Goal: Information Seeking & Learning: Learn about a topic

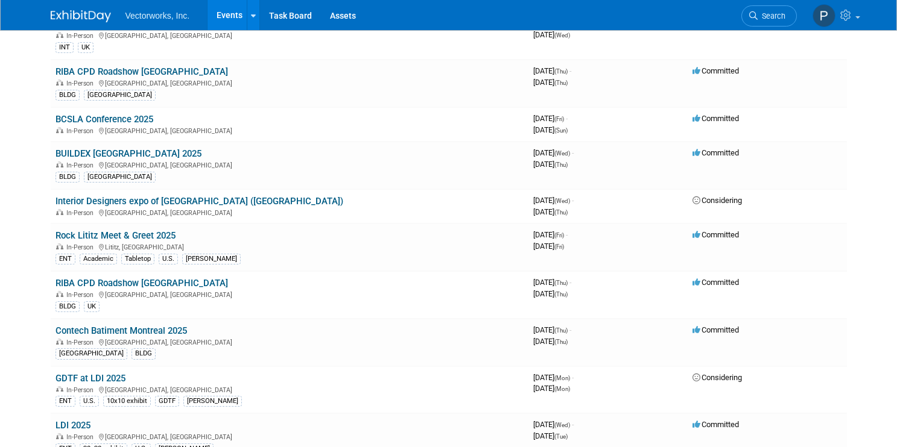
scroll to position [351, 0]
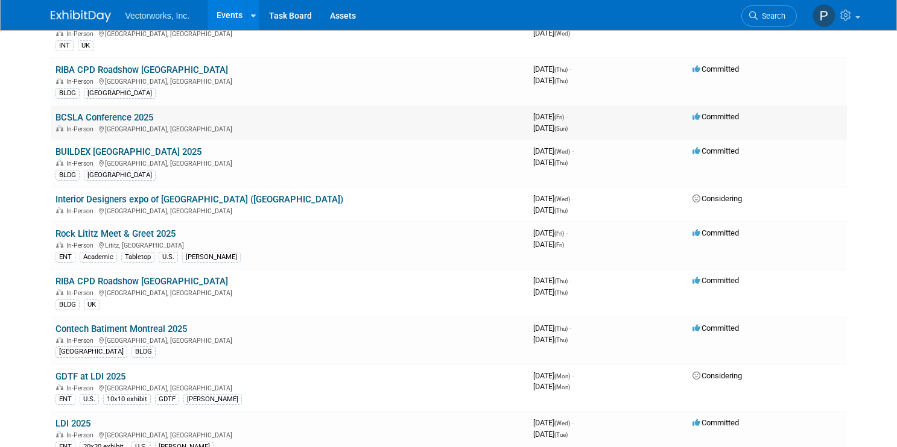
click at [109, 114] on link "BCSLA Conference 2025" at bounding box center [104, 117] width 98 height 11
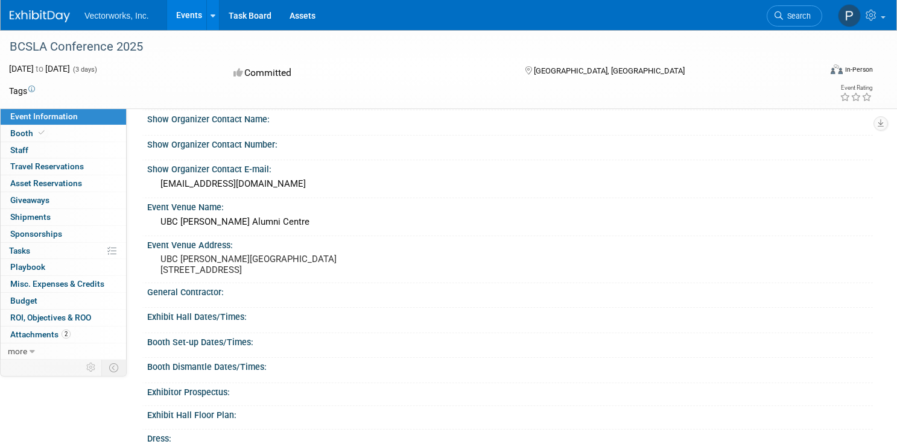
scroll to position [149, 0]
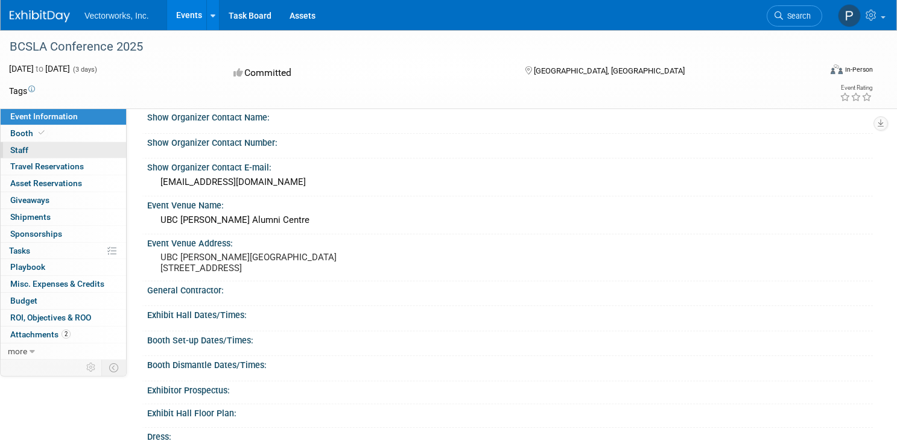
click at [21, 150] on span "Staff 0" at bounding box center [19, 150] width 18 height 10
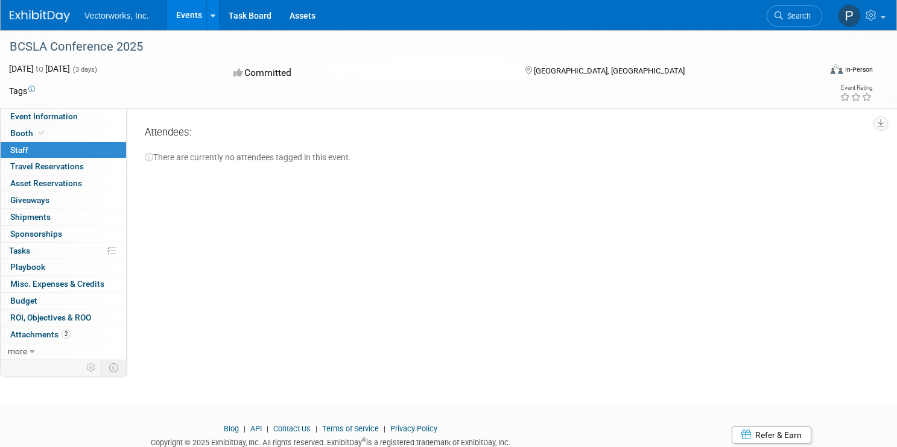
scroll to position [7, 0]
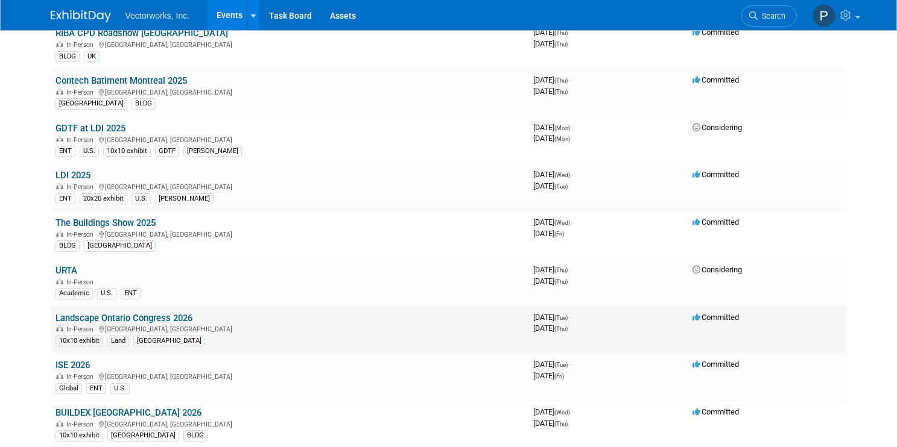
scroll to position [599, 0]
click at [137, 314] on link "Landscape Ontario Congress 2026" at bounding box center [123, 319] width 137 height 11
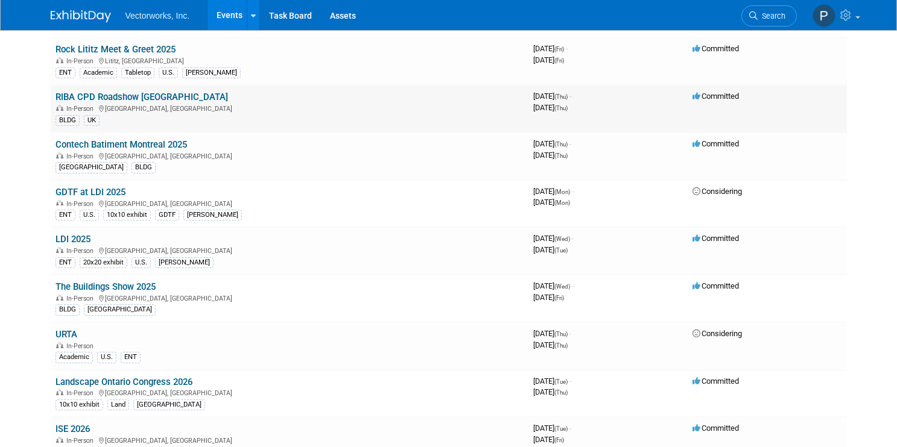
scroll to position [537, 0]
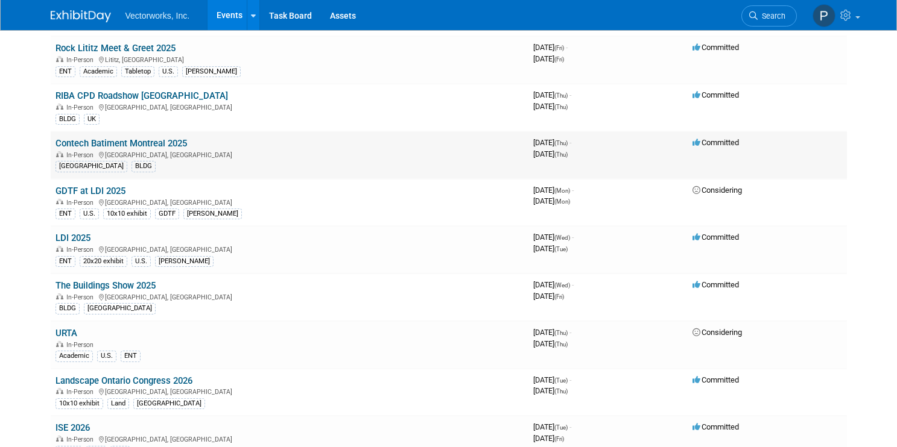
click at [107, 138] on td "Contech Batiment Montreal 2025 In-Person Montréal, Canada CANADA BLDG" at bounding box center [290, 155] width 478 height 48
click at [104, 144] on link "Contech Batiment Montreal 2025" at bounding box center [120, 143] width 131 height 11
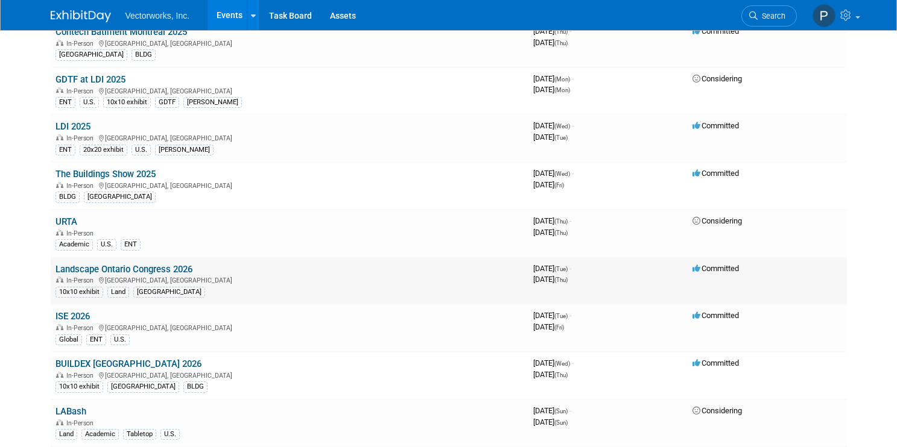
scroll to position [654, 0]
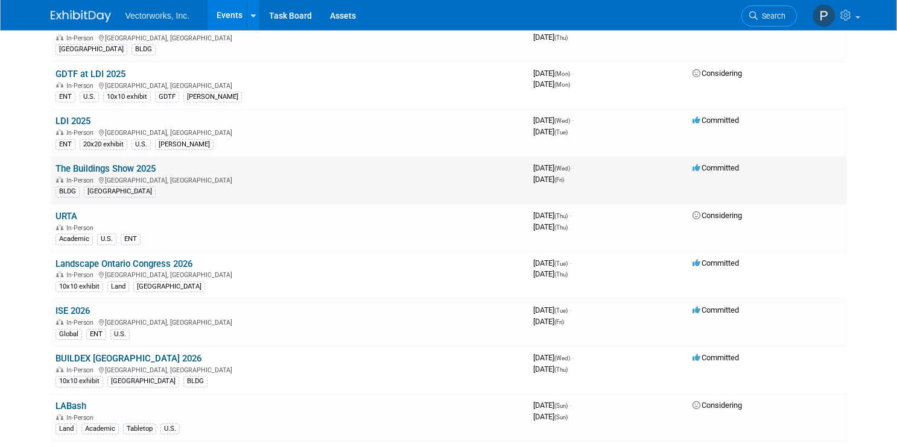
click at [80, 168] on link "The Buildings Show 2025" at bounding box center [105, 168] width 100 height 11
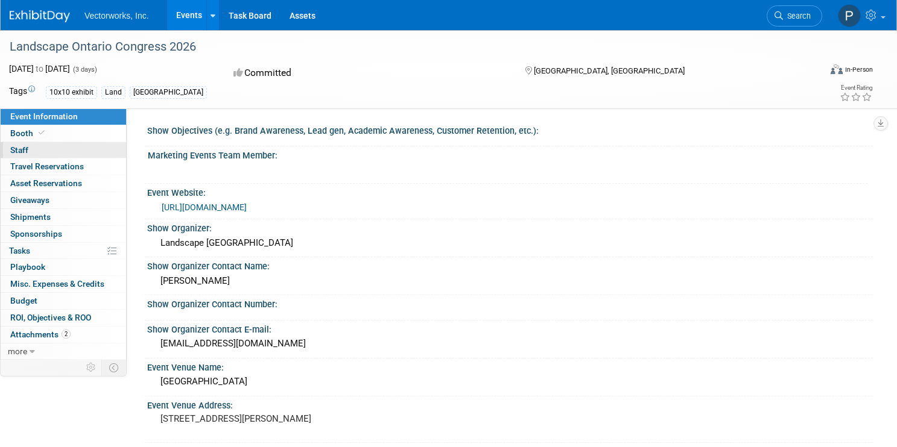
click at [27, 145] on span "Staff 0" at bounding box center [19, 150] width 18 height 10
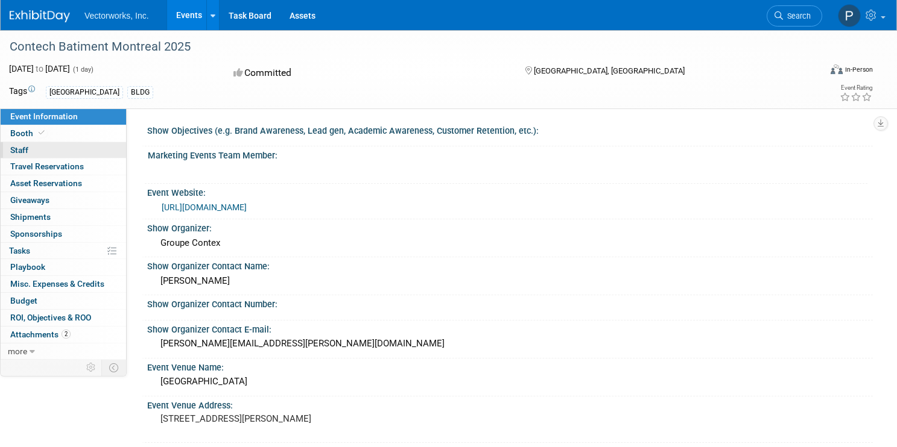
click at [37, 148] on link "0 Staff 0" at bounding box center [63, 150] width 125 height 16
click at [30, 150] on link "0 Staff 0" at bounding box center [63, 150] width 125 height 16
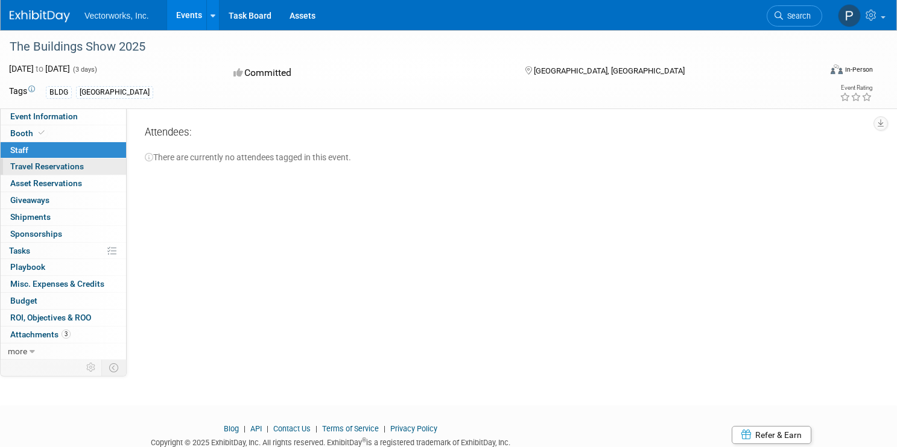
click at [37, 165] on span "Travel Reservations 0" at bounding box center [47, 167] width 74 height 10
